Goal: Task Accomplishment & Management: Manage account settings

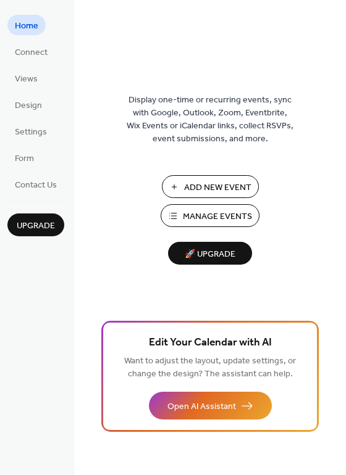
click at [225, 219] on span "Manage Events" at bounding box center [217, 217] width 69 height 13
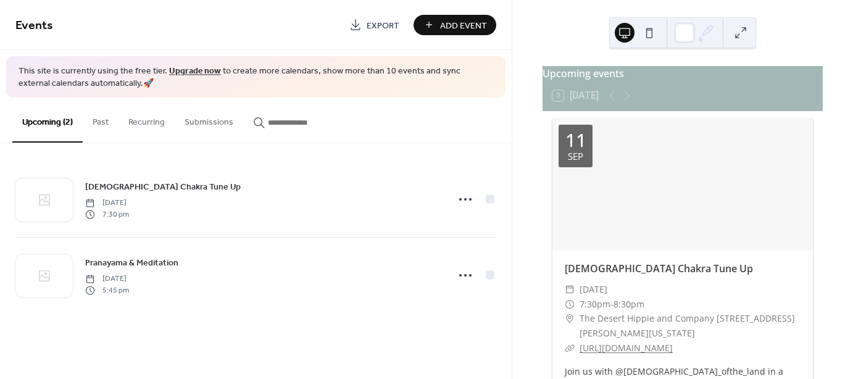
click at [643, 181] on div at bounding box center [683, 184] width 261 height 130
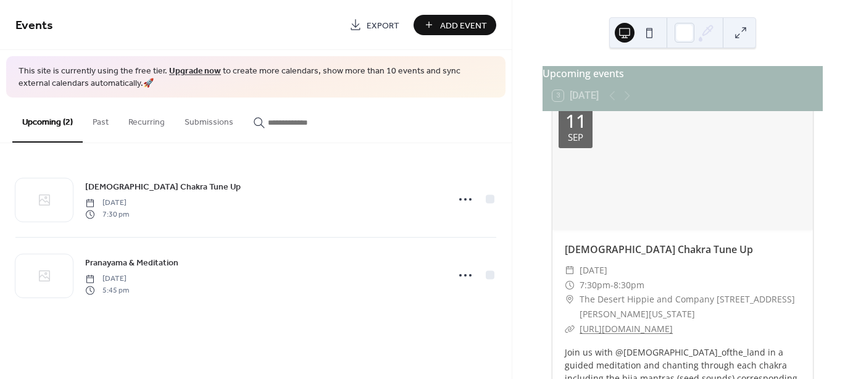
scroll to position [28, 0]
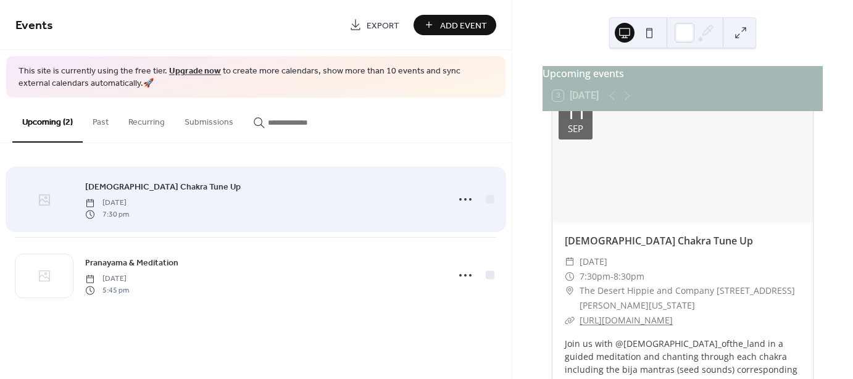
click at [50, 199] on icon at bounding box center [44, 200] width 15 height 15
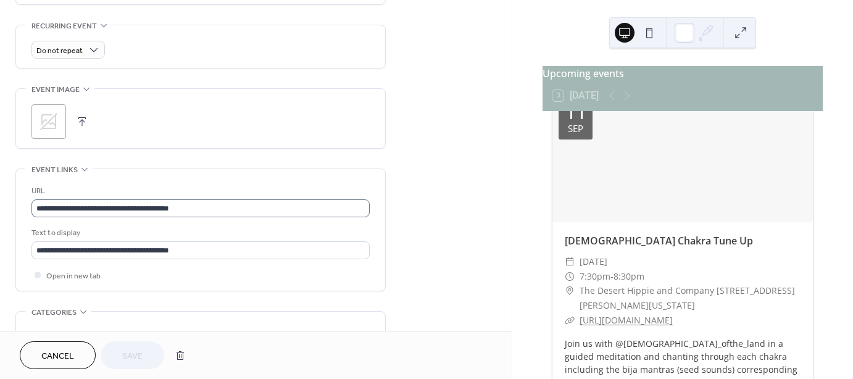
scroll to position [523, 0]
click at [48, 122] on icon at bounding box center [49, 121] width 20 height 20
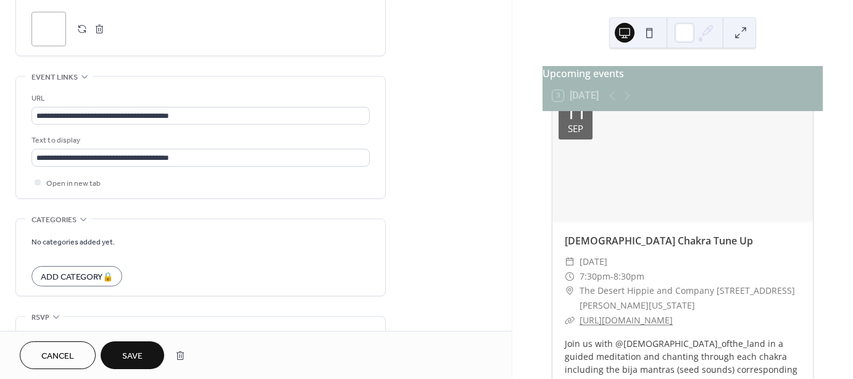
scroll to position [632, 0]
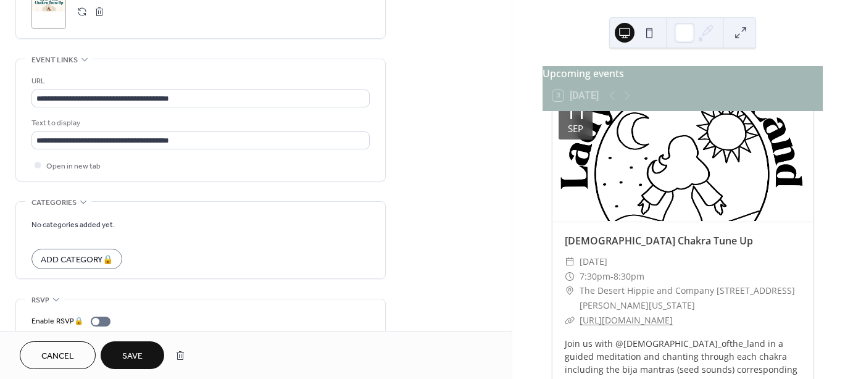
click at [133, 350] on span "Save" at bounding box center [132, 356] width 20 height 13
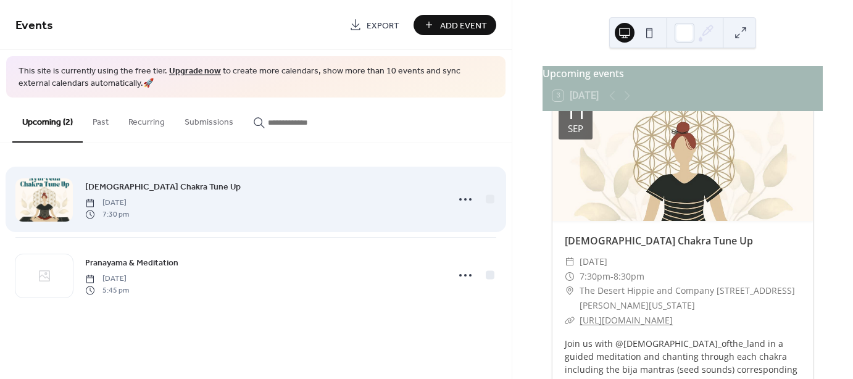
click at [36, 203] on div at bounding box center [43, 199] width 57 height 43
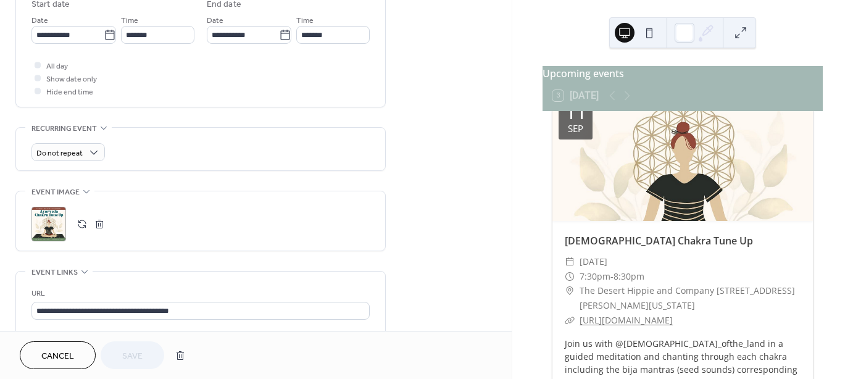
scroll to position [409, 0]
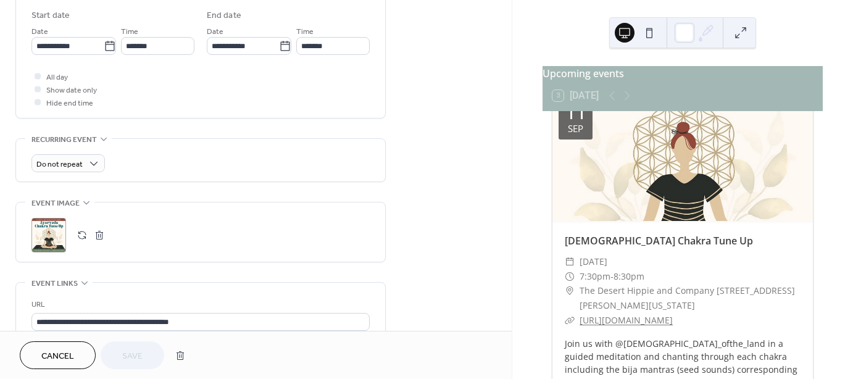
click at [98, 232] on button "button" at bounding box center [99, 235] width 17 height 17
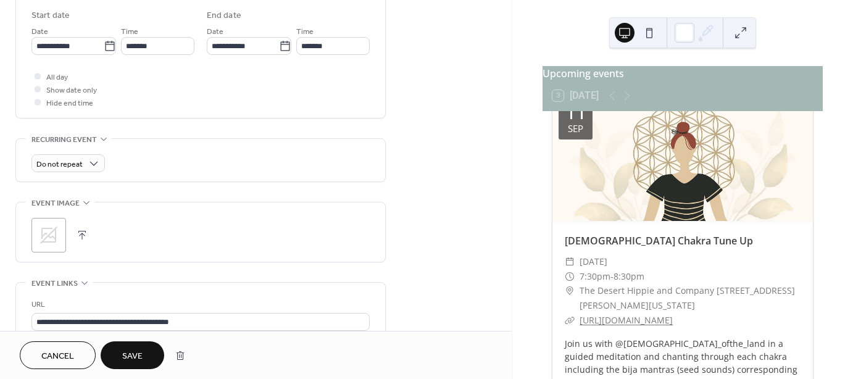
click at [129, 361] on span "Save" at bounding box center [132, 356] width 20 height 13
